Goal: Find specific page/section: Find specific page/section

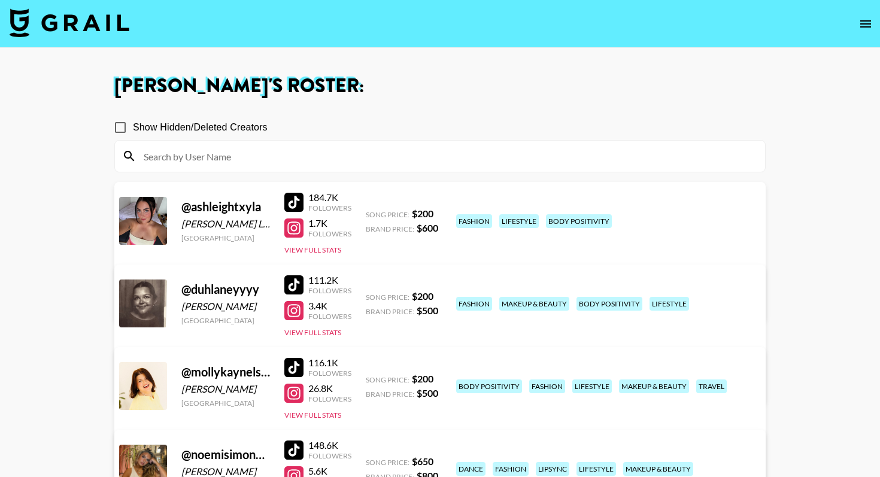
click at [35, 23] on img at bounding box center [70, 22] width 120 height 29
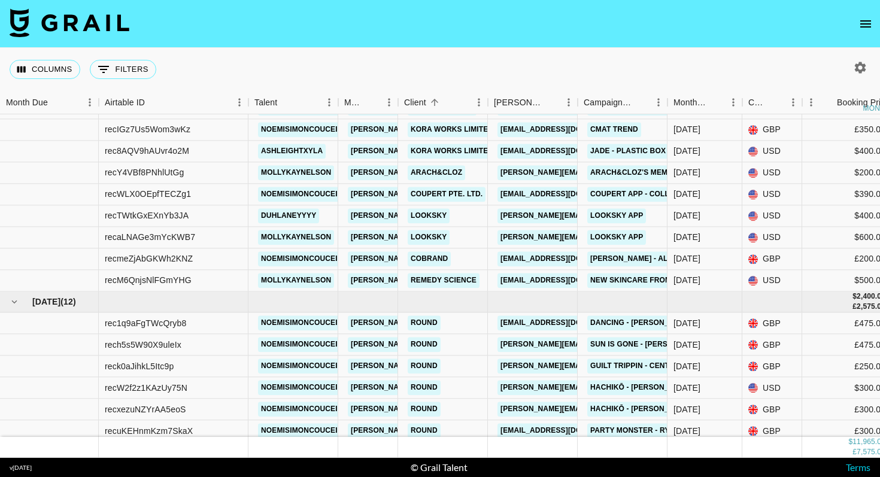
scroll to position [334, 0]
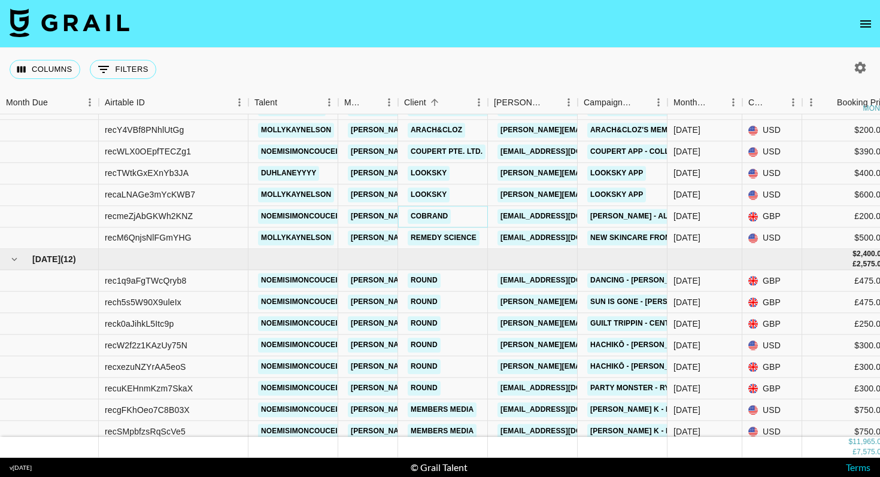
click at [424, 217] on link "Cobrand" at bounding box center [428, 216] width 43 height 15
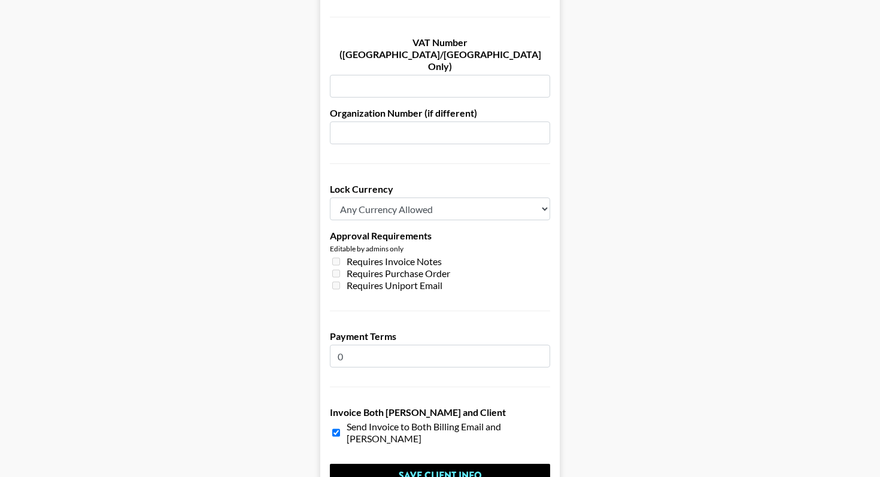
scroll to position [893, 0]
